Goal: Task Accomplishment & Management: Use online tool/utility

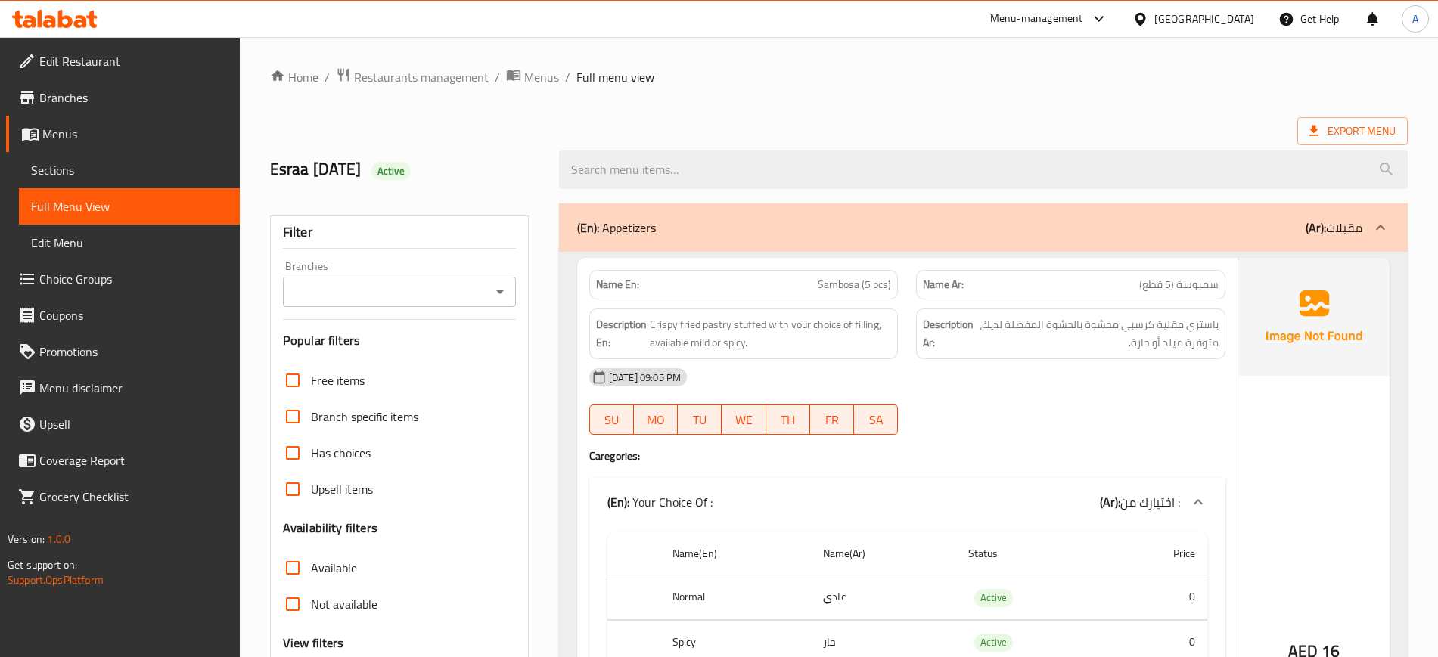
scroll to position [6254, 0]
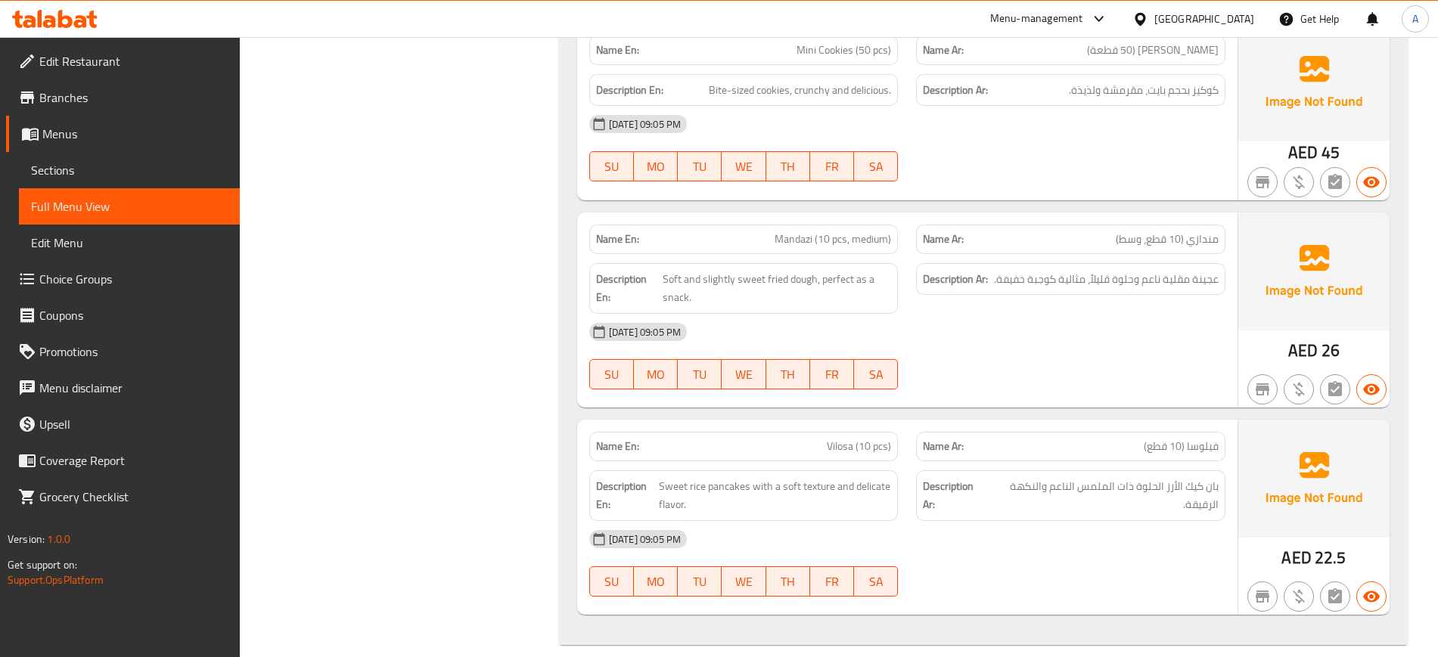
click at [1200, 14] on div "[GEOGRAPHIC_DATA]" at bounding box center [1204, 19] width 100 height 17
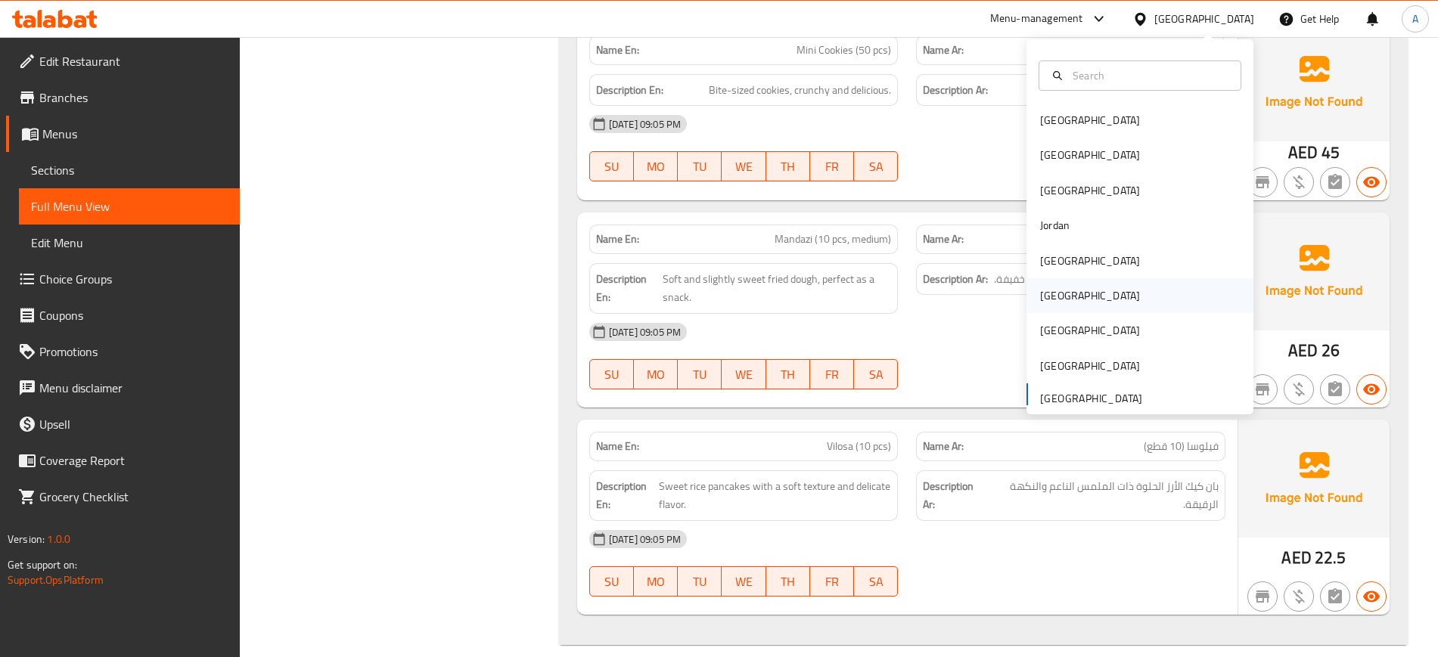
click at [1051, 297] on div "[GEOGRAPHIC_DATA]" at bounding box center [1090, 295] width 100 height 17
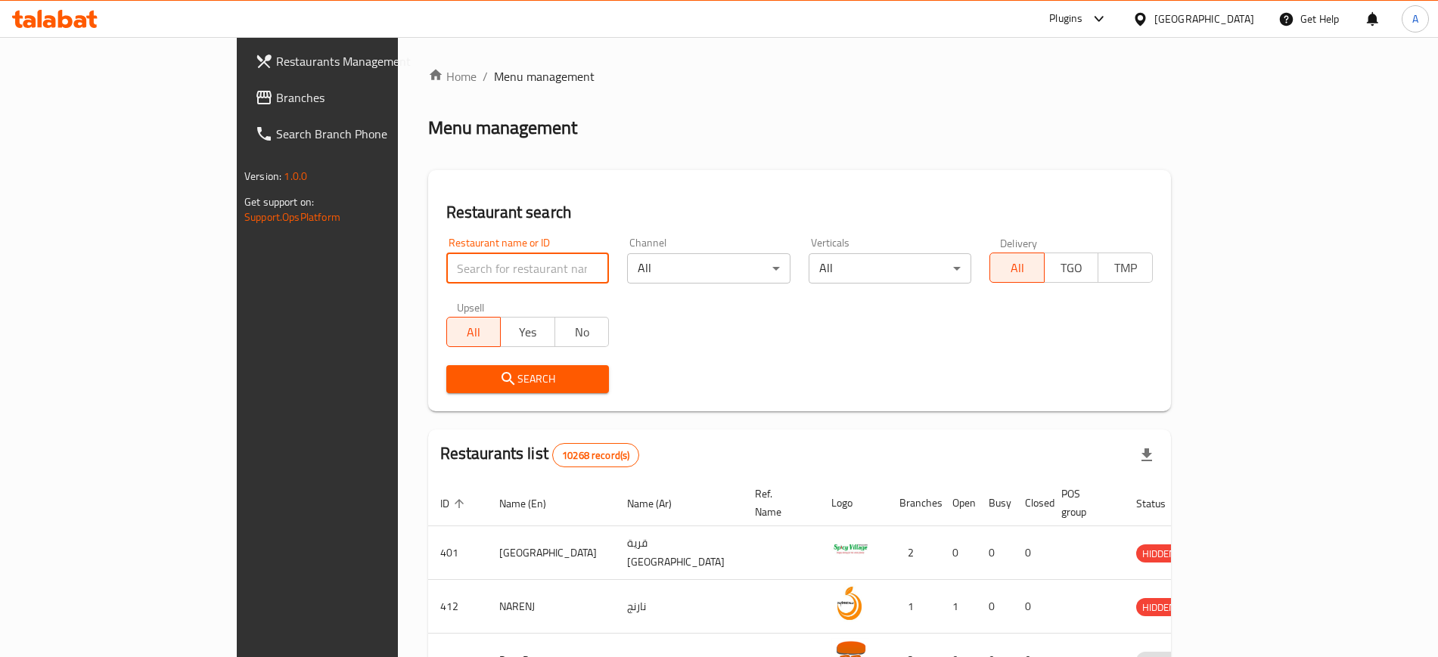
click at [446, 263] on input "search" at bounding box center [527, 268] width 163 height 30
paste input "ZAIQA MAHAL"
type input "ZAIQA MAHAL"
click button "Search" at bounding box center [527, 379] width 163 height 28
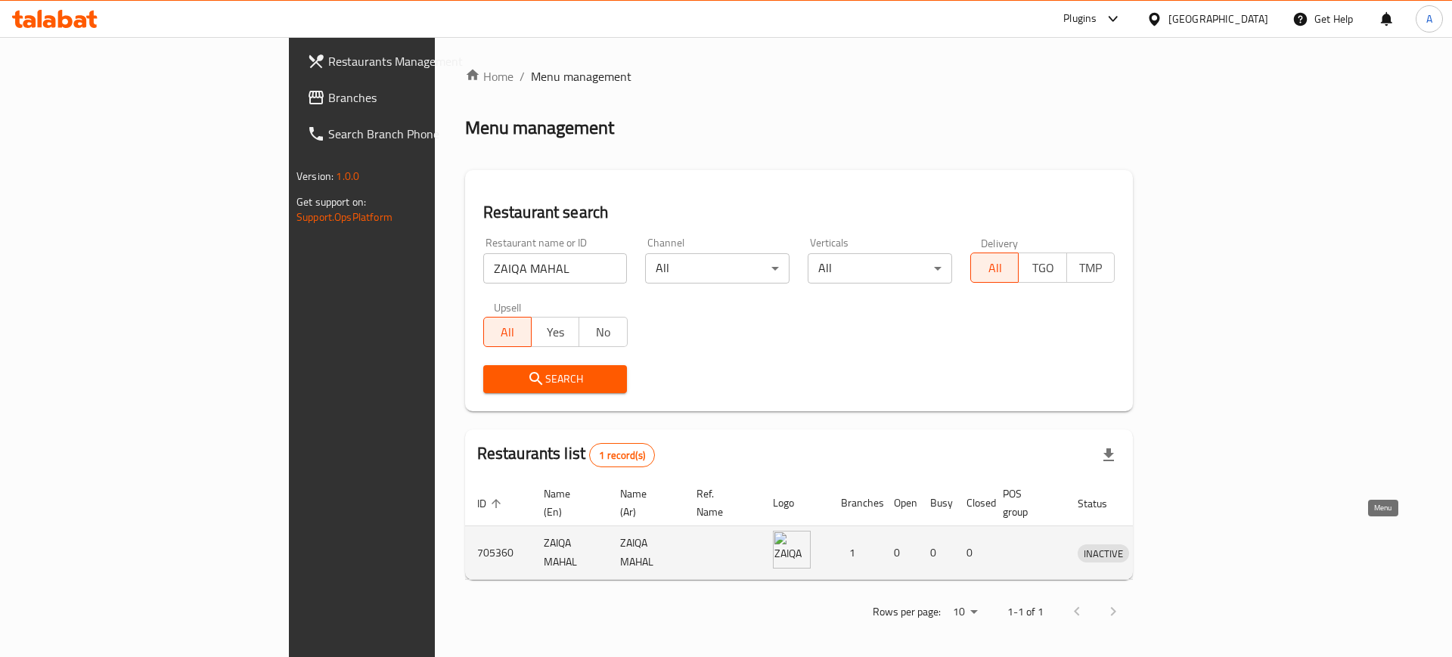
click at [1177, 548] on icon "enhanced table" at bounding box center [1168, 554] width 17 height 13
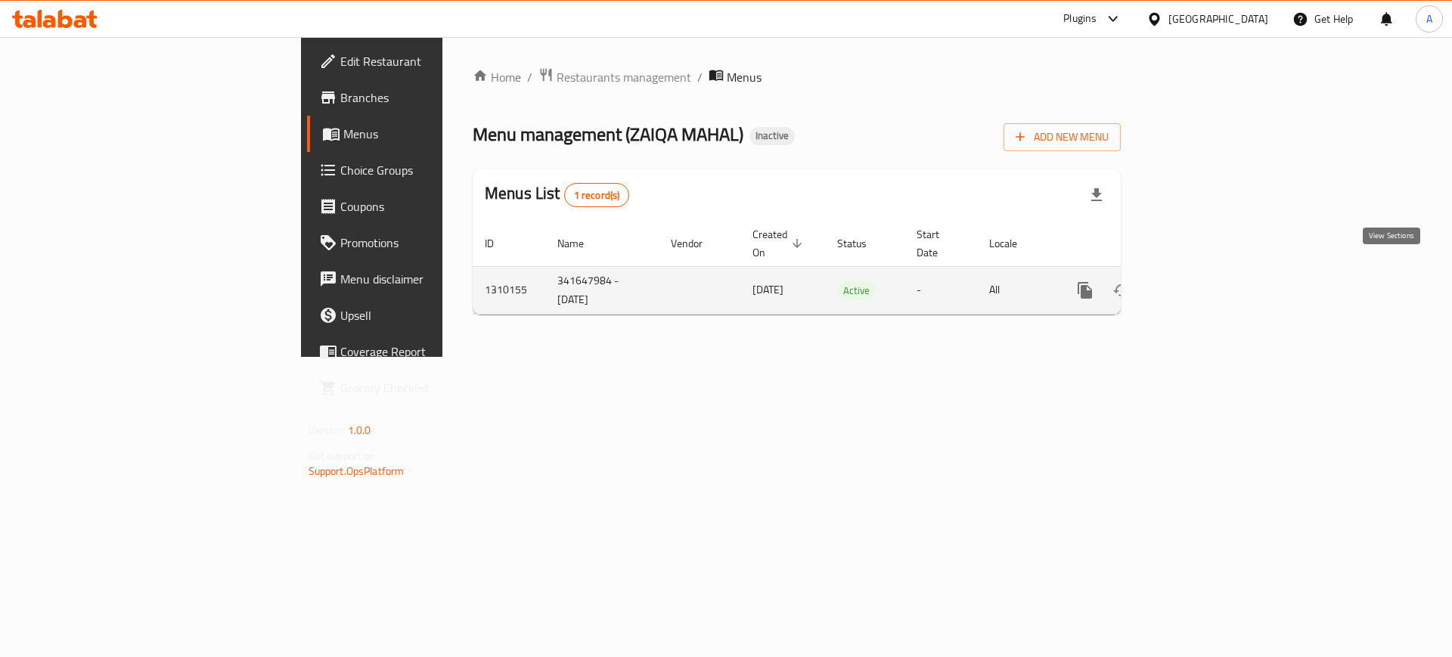
click at [1204, 281] on icon "enhanced table" at bounding box center [1194, 290] width 18 height 18
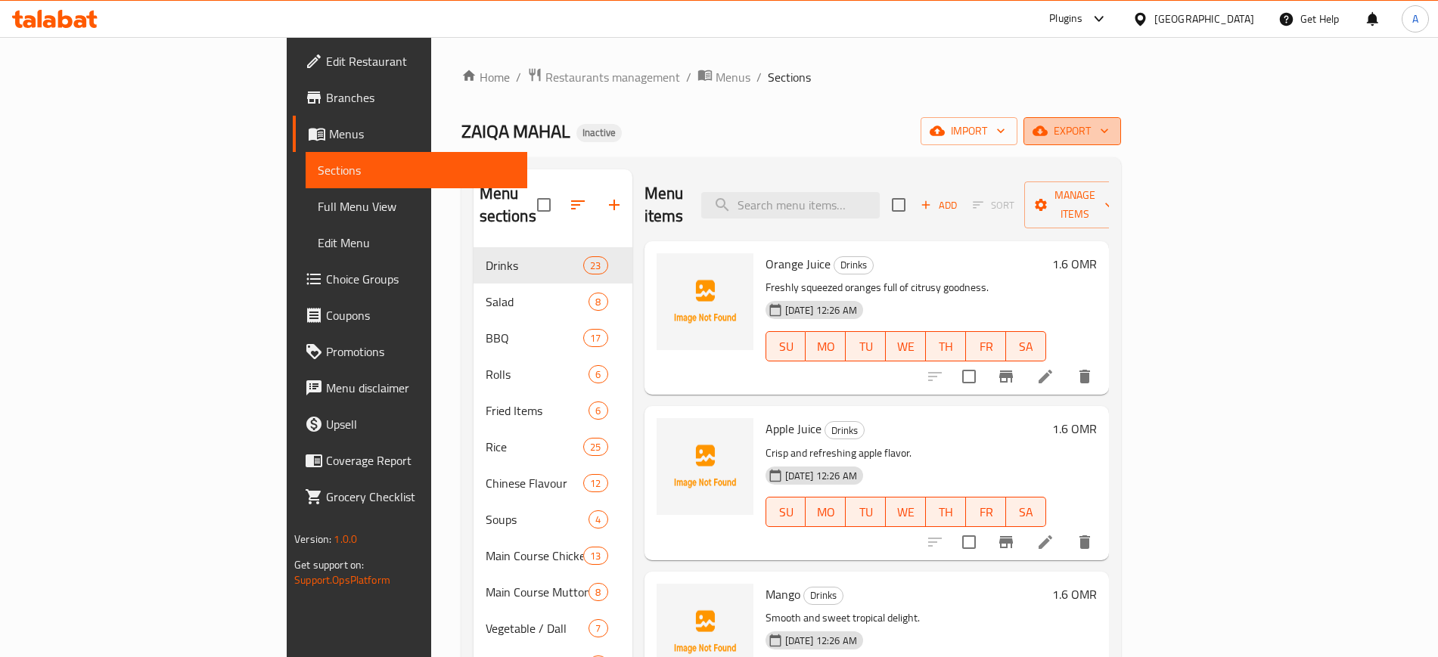
click at [1121, 126] on button "export" at bounding box center [1072, 131] width 98 height 28
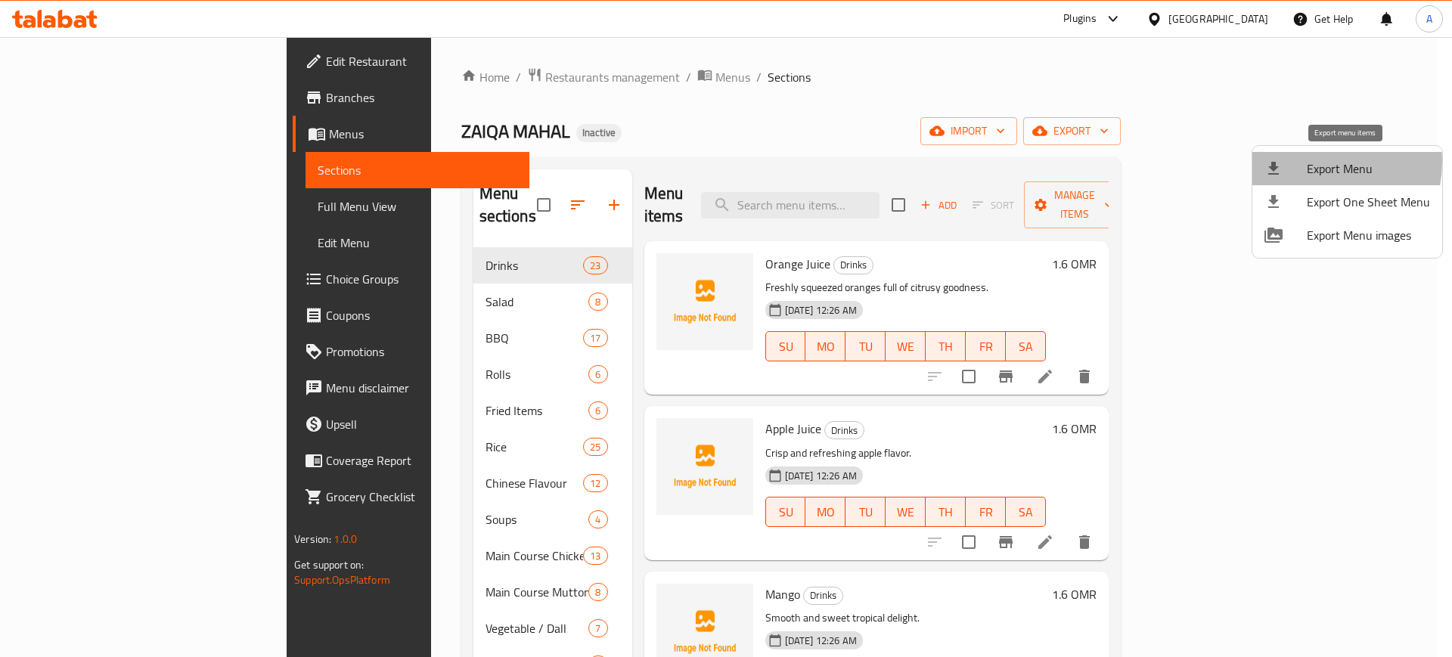
click at [1313, 162] on span "Export Menu" at bounding box center [1368, 169] width 123 height 18
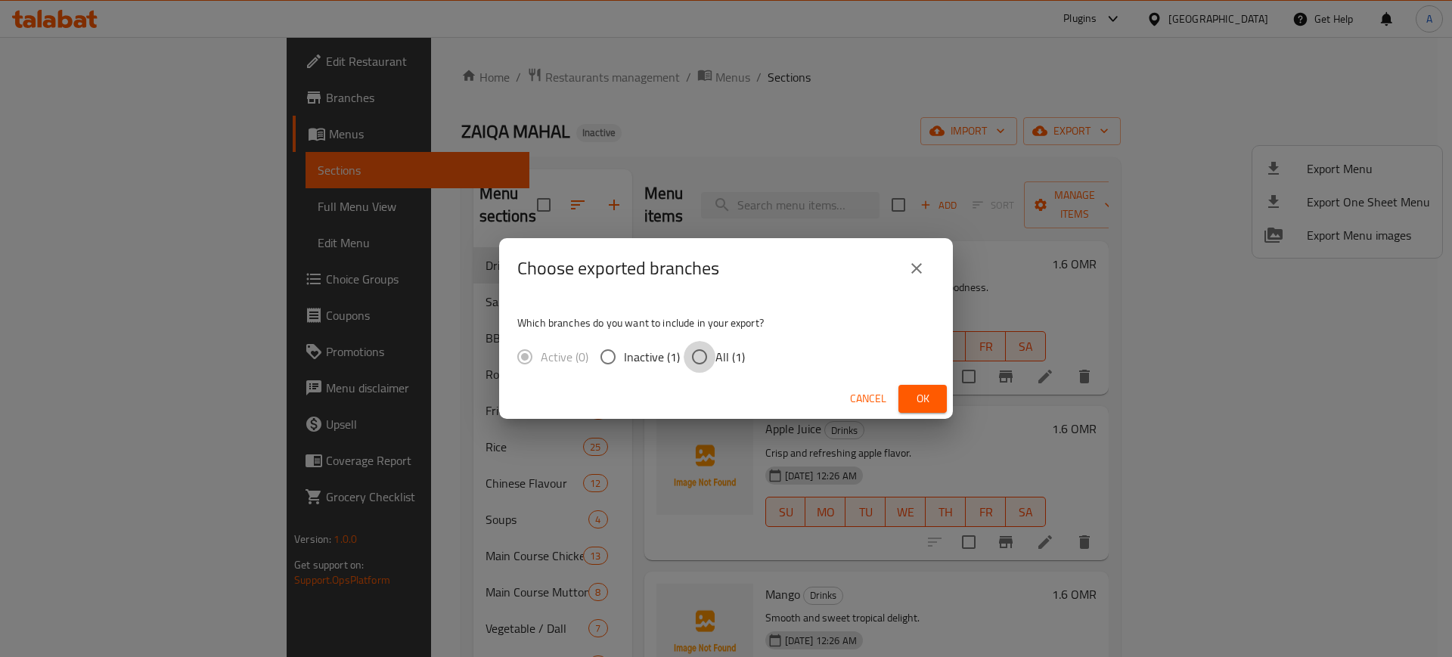
click at [696, 353] on input "All (1)" at bounding box center [700, 357] width 32 height 32
radio input "true"
click at [930, 406] on span "Ok" at bounding box center [923, 399] width 24 height 19
